Goal: Task Accomplishment & Management: Manage account settings

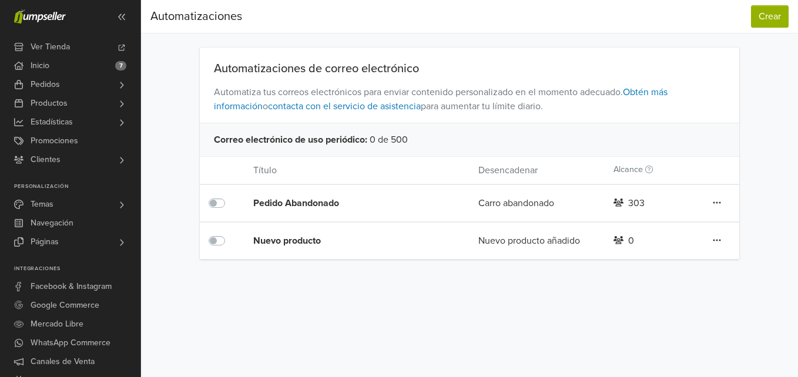
click at [230, 196] on label at bounding box center [230, 196] width 0 height 0
click at [722, 201] on div "Editar Duplicar Eliminar" at bounding box center [716, 203] width 45 height 15
click at [718, 201] on icon at bounding box center [716, 202] width 8 height 9
click at [648, 223] on link "Editar" at bounding box center [674, 226] width 93 height 19
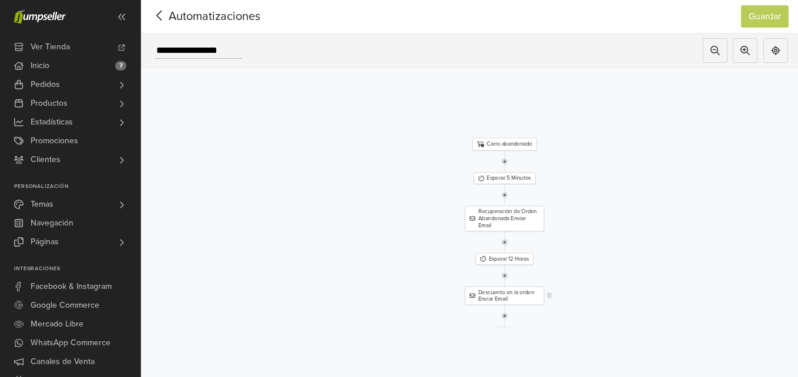
click at [502, 294] on div "Descuento en la orden Enviar Email" at bounding box center [504, 296] width 79 height 18
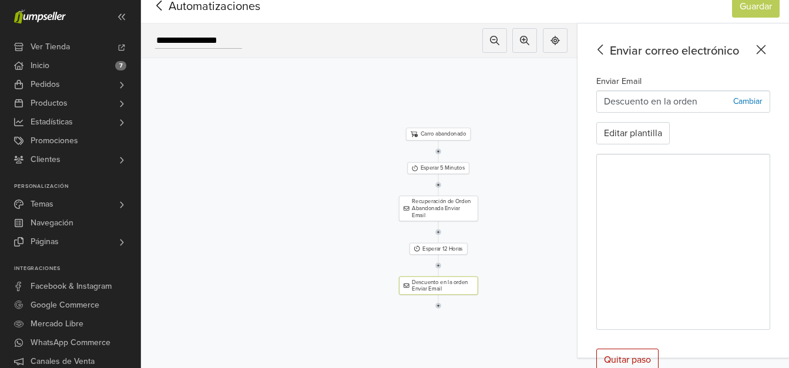
scroll to position [13, 0]
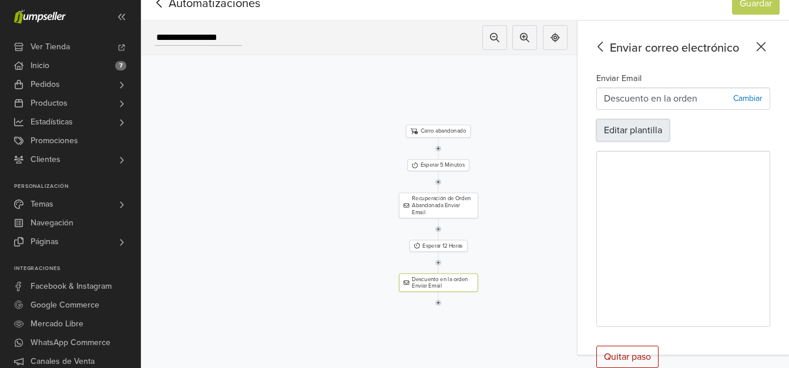
click at [657, 134] on button "Editar plantilla" at bounding box center [632, 130] width 73 height 22
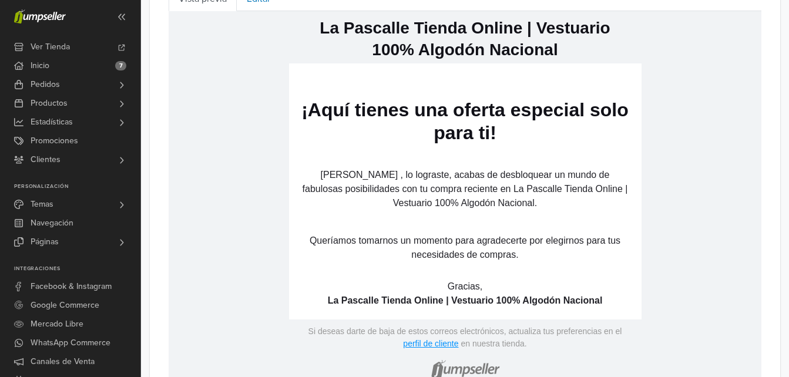
scroll to position [470, 0]
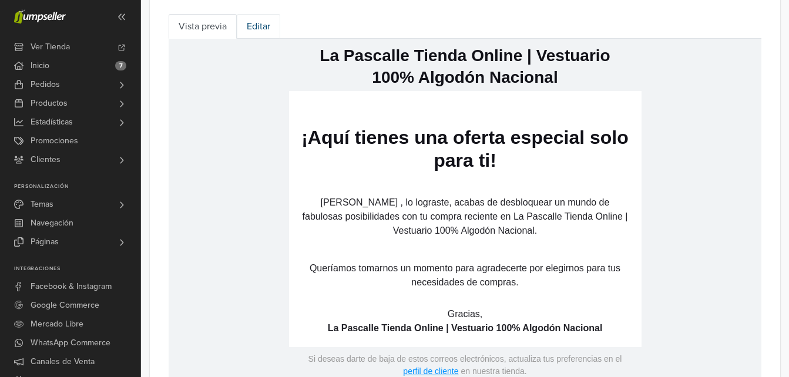
click at [268, 23] on link "Editar" at bounding box center [258, 26] width 43 height 25
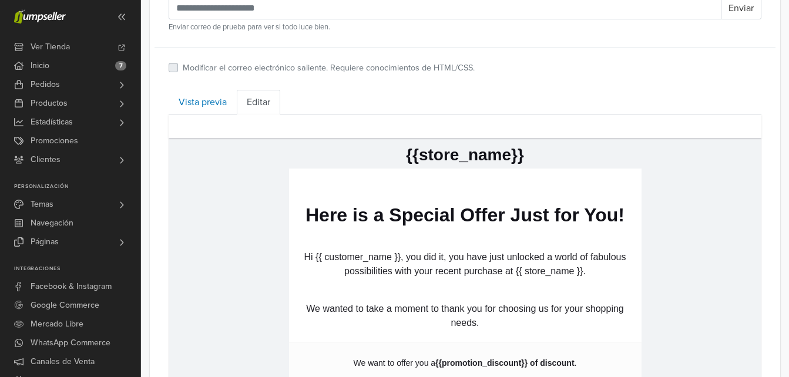
scroll to position [352, 0]
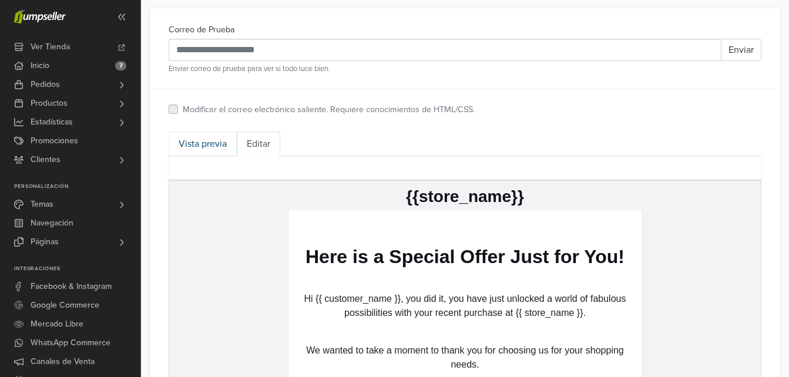
click at [209, 144] on link "Vista previa" at bounding box center [203, 144] width 68 height 25
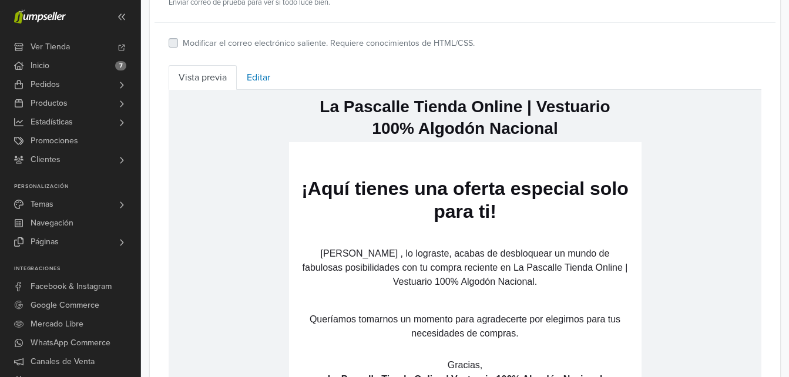
scroll to position [411, 0]
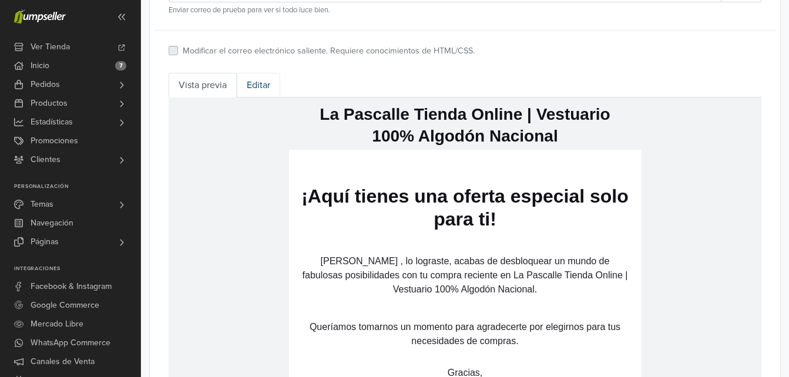
click at [261, 85] on link "Editar" at bounding box center [258, 85] width 43 height 25
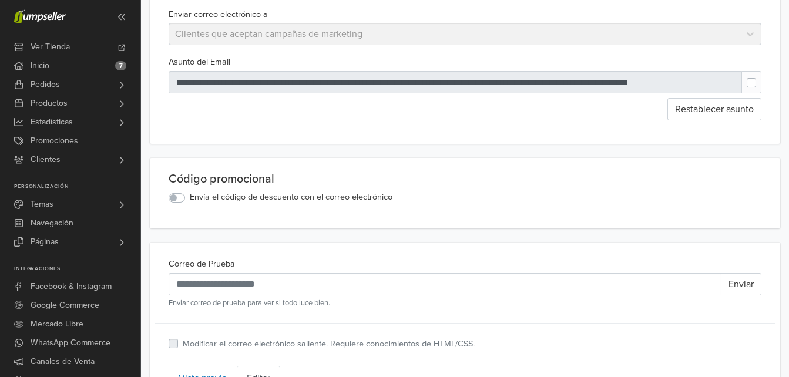
scroll to position [117, 0]
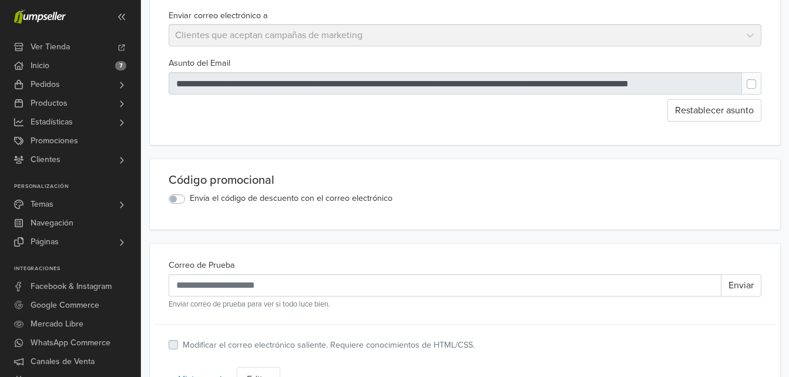
click at [190, 200] on label "Envía el código de descuento con el correo electrónico" at bounding box center [291, 198] width 203 height 13
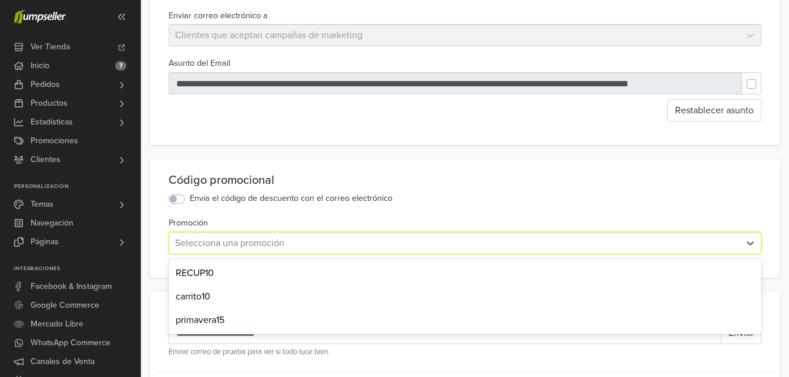
click at [228, 248] on div at bounding box center [454, 243] width 558 height 16
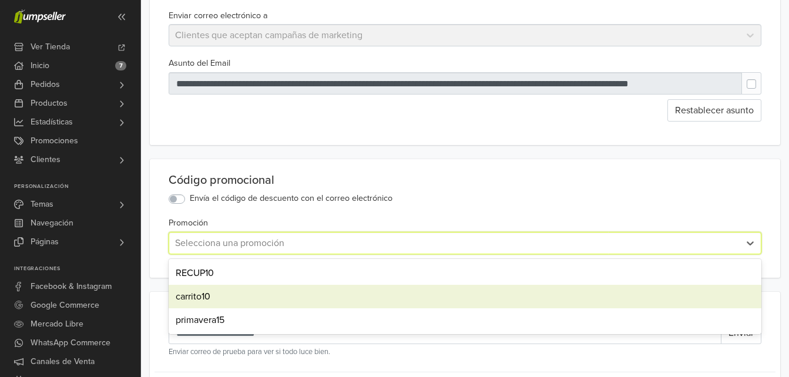
click at [225, 295] on div "carrito10" at bounding box center [465, 296] width 593 height 23
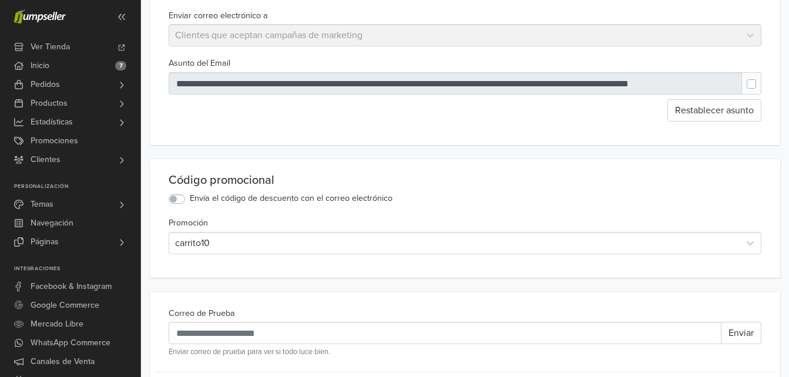
click at [486, 193] on div "Código promocional Envía el código de descuento con el correo electrónico" at bounding box center [465, 189] width 602 height 33
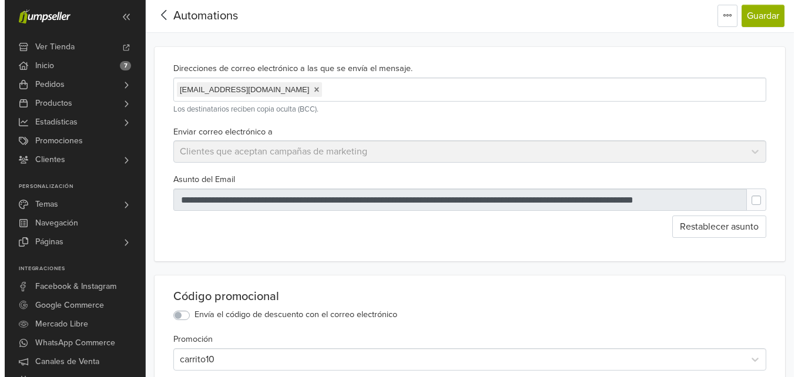
scroll to position [0, 0]
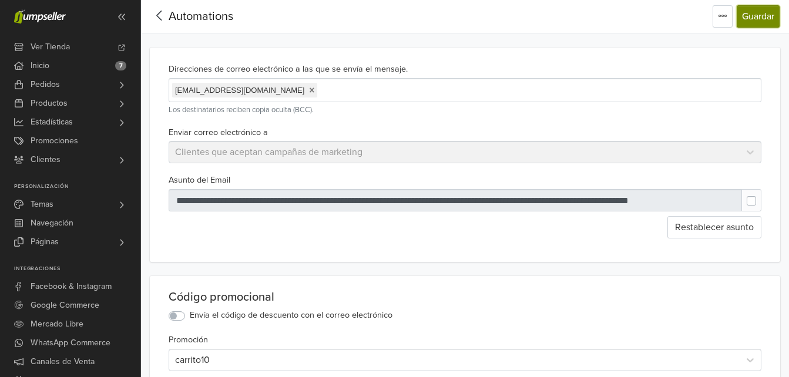
click at [761, 17] on button "Guardar" at bounding box center [757, 16] width 43 height 22
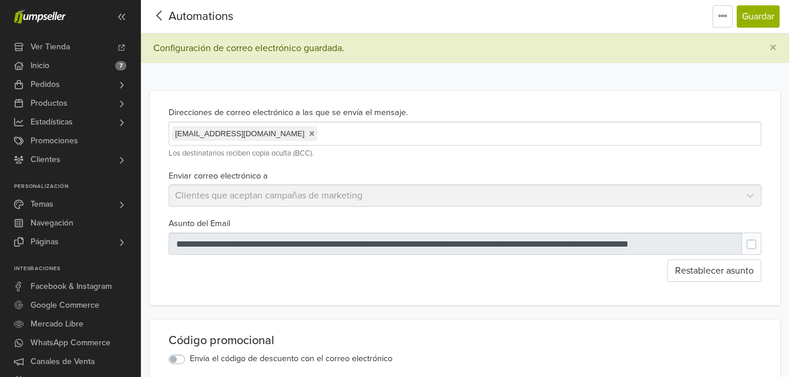
click at [154, 15] on icon at bounding box center [159, 15] width 18 height 15
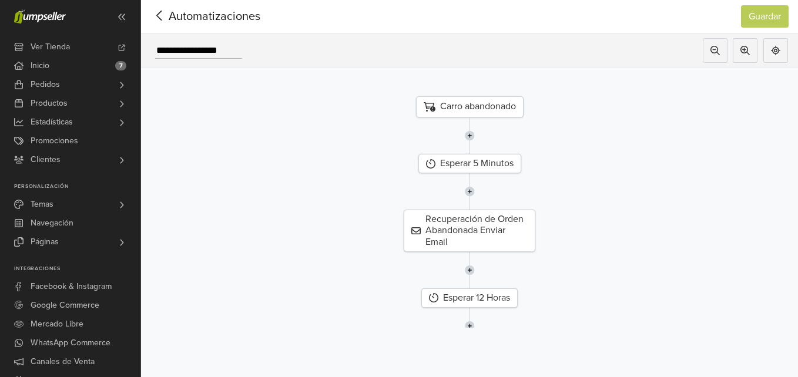
click at [160, 17] on icon at bounding box center [159, 15] width 18 height 15
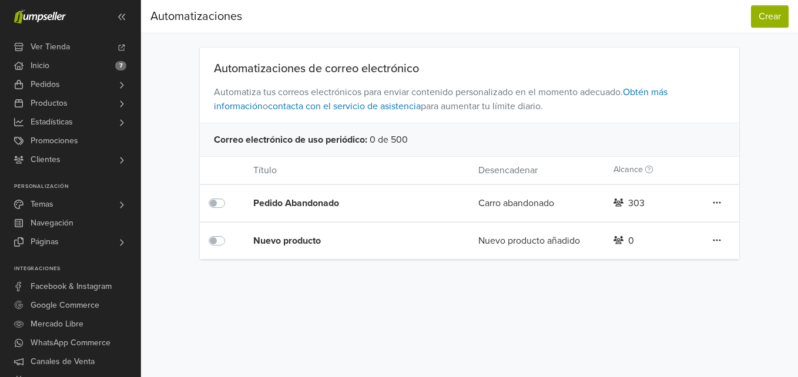
click at [230, 234] on label at bounding box center [230, 234] width 0 height 0
click at [719, 242] on icon at bounding box center [716, 239] width 8 height 9
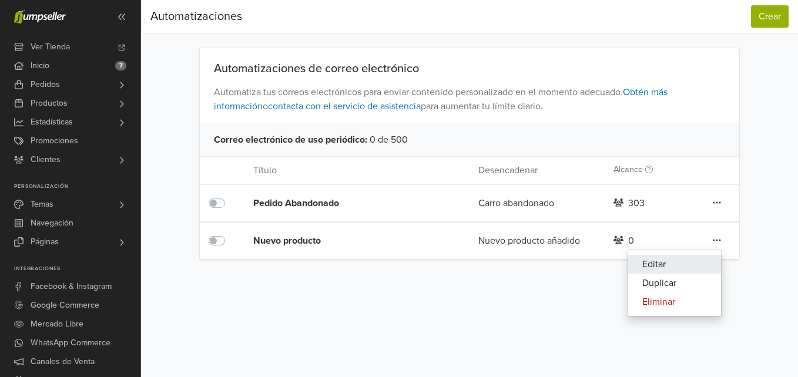
click at [659, 261] on link "Editar" at bounding box center [674, 264] width 93 height 19
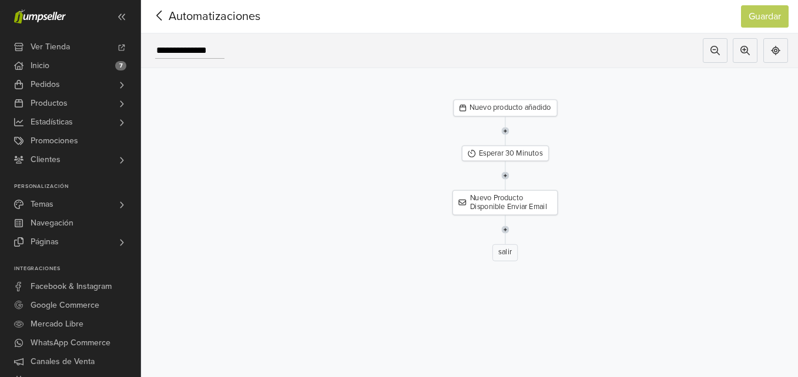
click at [154, 17] on icon at bounding box center [159, 15] width 18 height 15
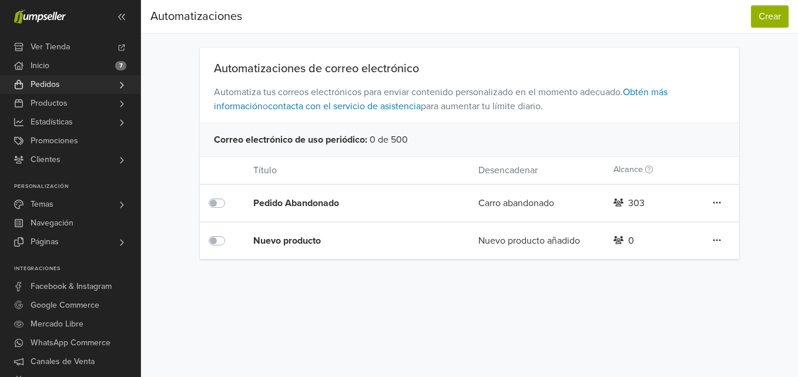
click at [45, 83] on span "Pedidos" at bounding box center [45, 84] width 29 height 19
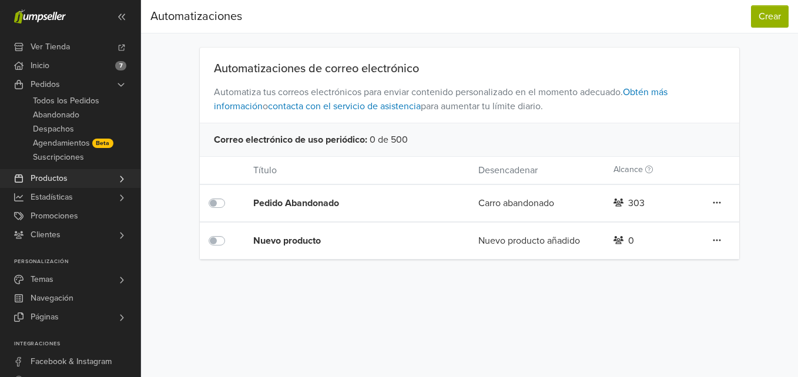
click at [53, 179] on span "Productos" at bounding box center [49, 178] width 37 height 19
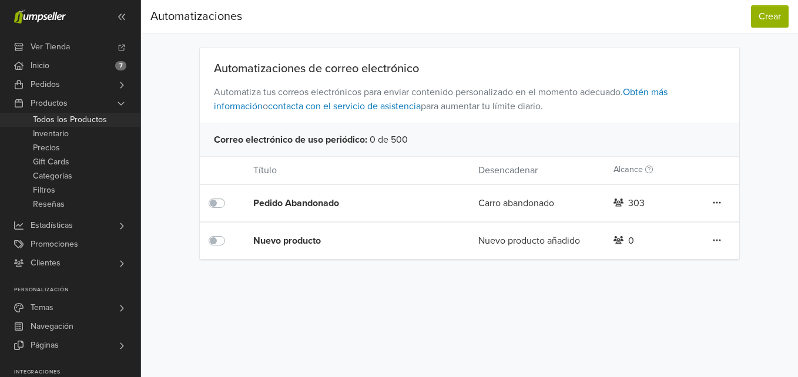
click at [72, 116] on span "Todos los Productos" at bounding box center [70, 120] width 74 height 14
